Goal: Task Accomplishment & Management: Use online tool/utility

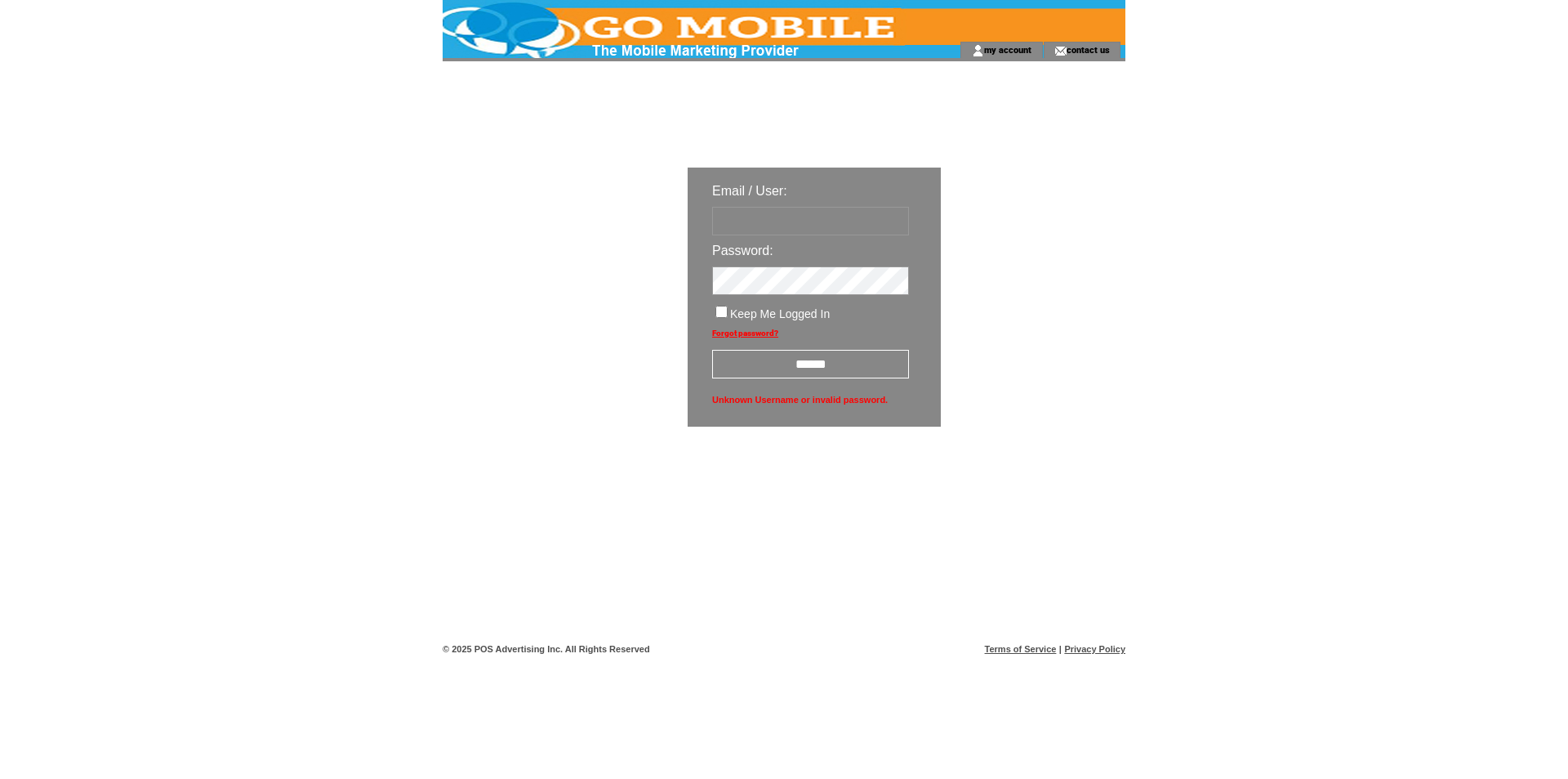
type input "**********"
click at [790, 371] on input "******" at bounding box center [810, 364] width 197 height 28
